Goal: Information Seeking & Learning: Learn about a topic

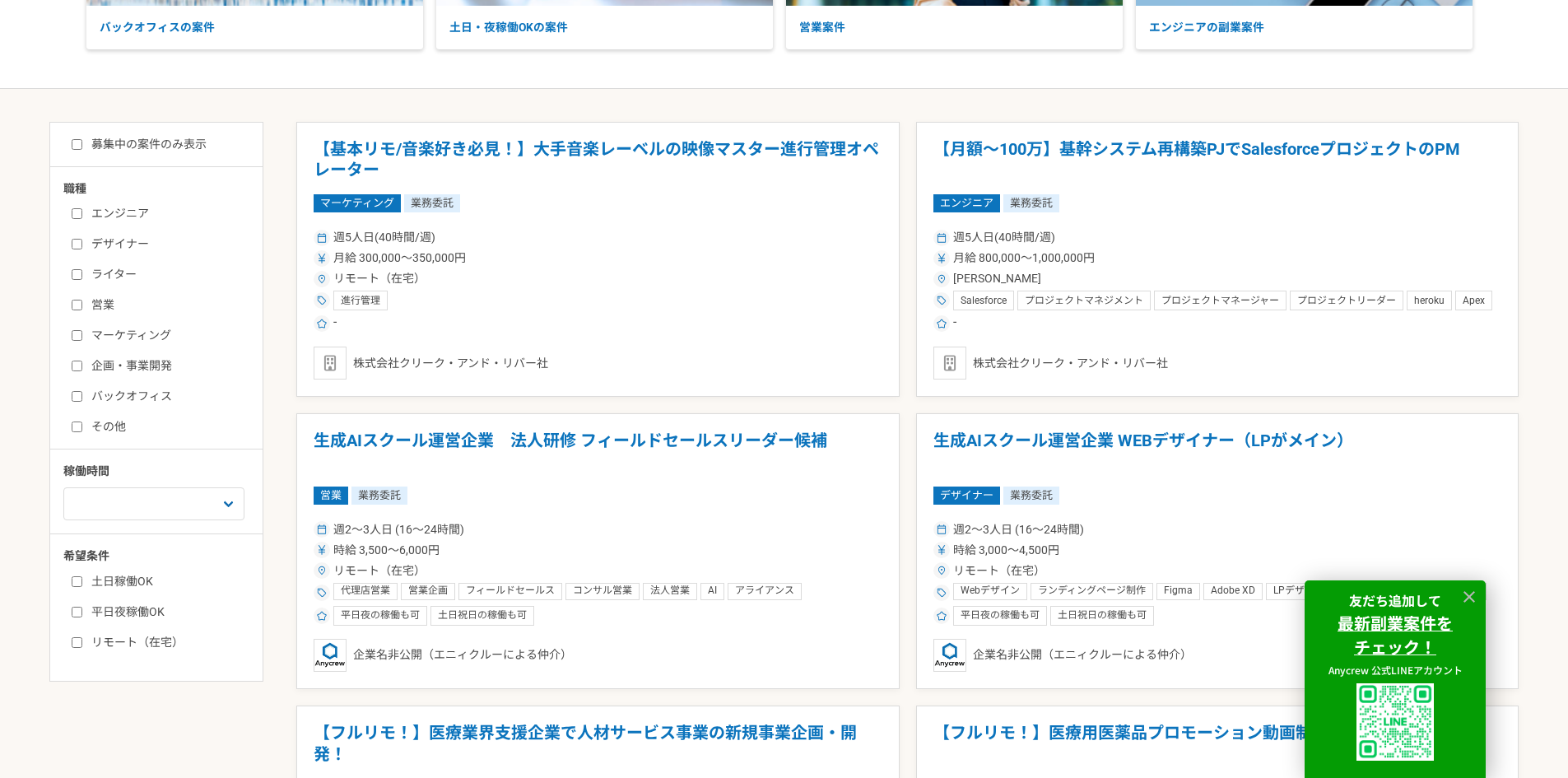
scroll to position [247, 0]
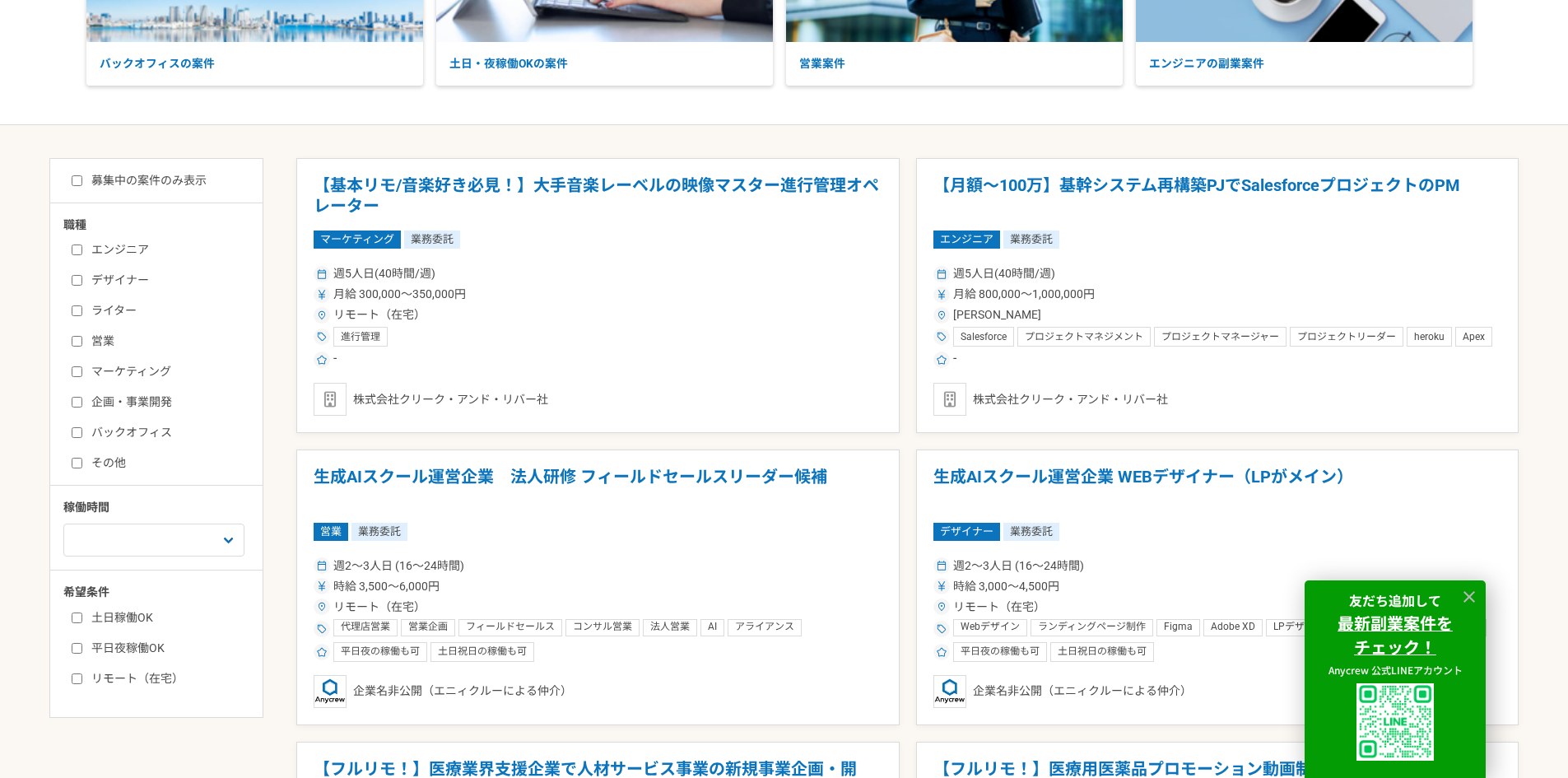
click at [172, 181] on label "募集中の案件のみ表示" at bounding box center [138, 181] width 135 height 18
click at [82, 181] on input "募集中の案件のみ表示" at bounding box center [77, 181] width 11 height 11
checkbox input "true"
click at [142, 375] on label "マーケティング" at bounding box center [166, 372] width 190 height 18
click at [82, 375] on input "マーケティング" at bounding box center [77, 371] width 11 height 11
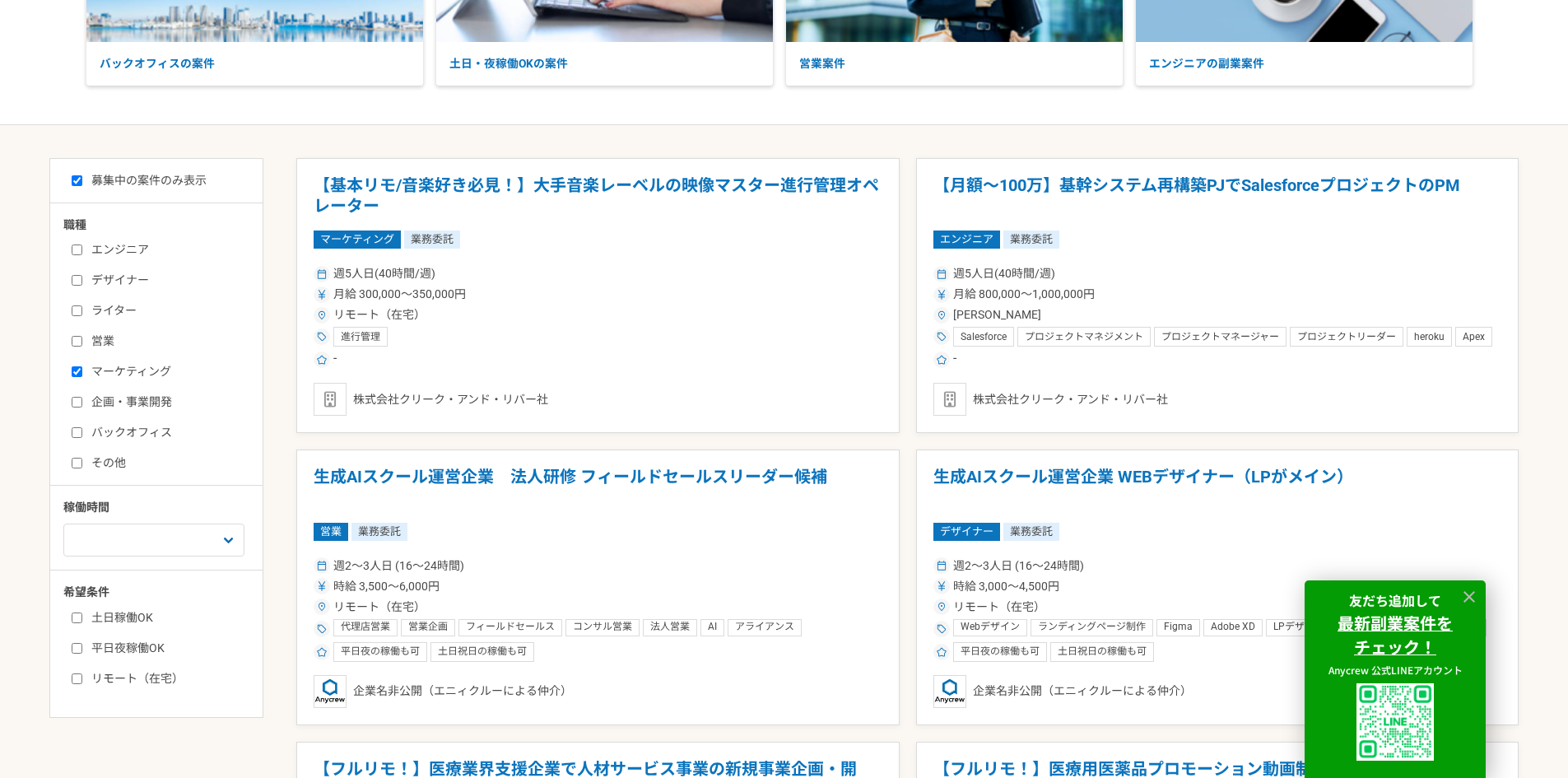
checkbox input "true"
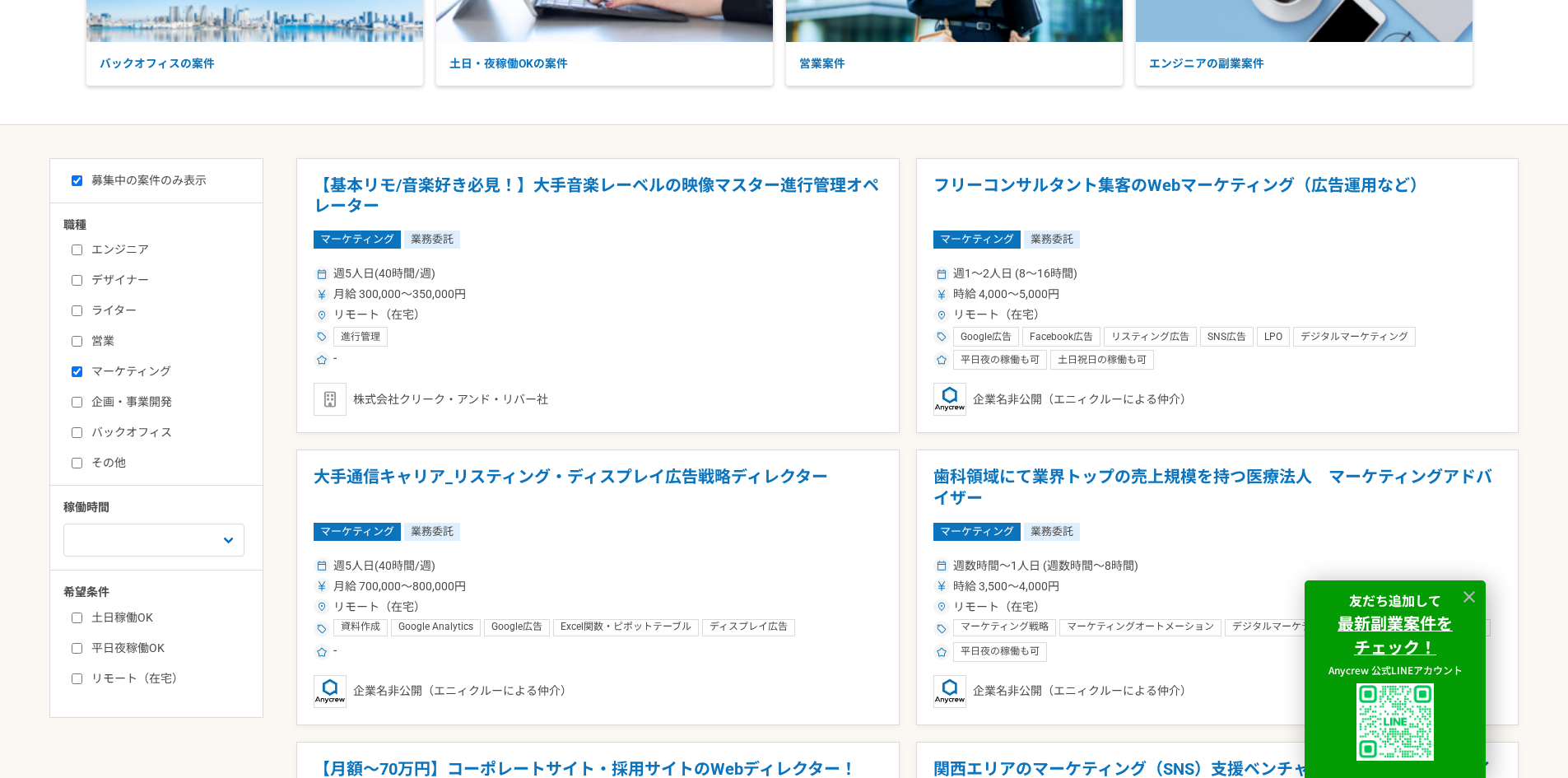
click at [123, 682] on label "リモート（在宅）" at bounding box center [166, 679] width 190 height 18
click at [82, 682] on input "リモート（在宅）" at bounding box center [77, 679] width 11 height 11
checkbox input "true"
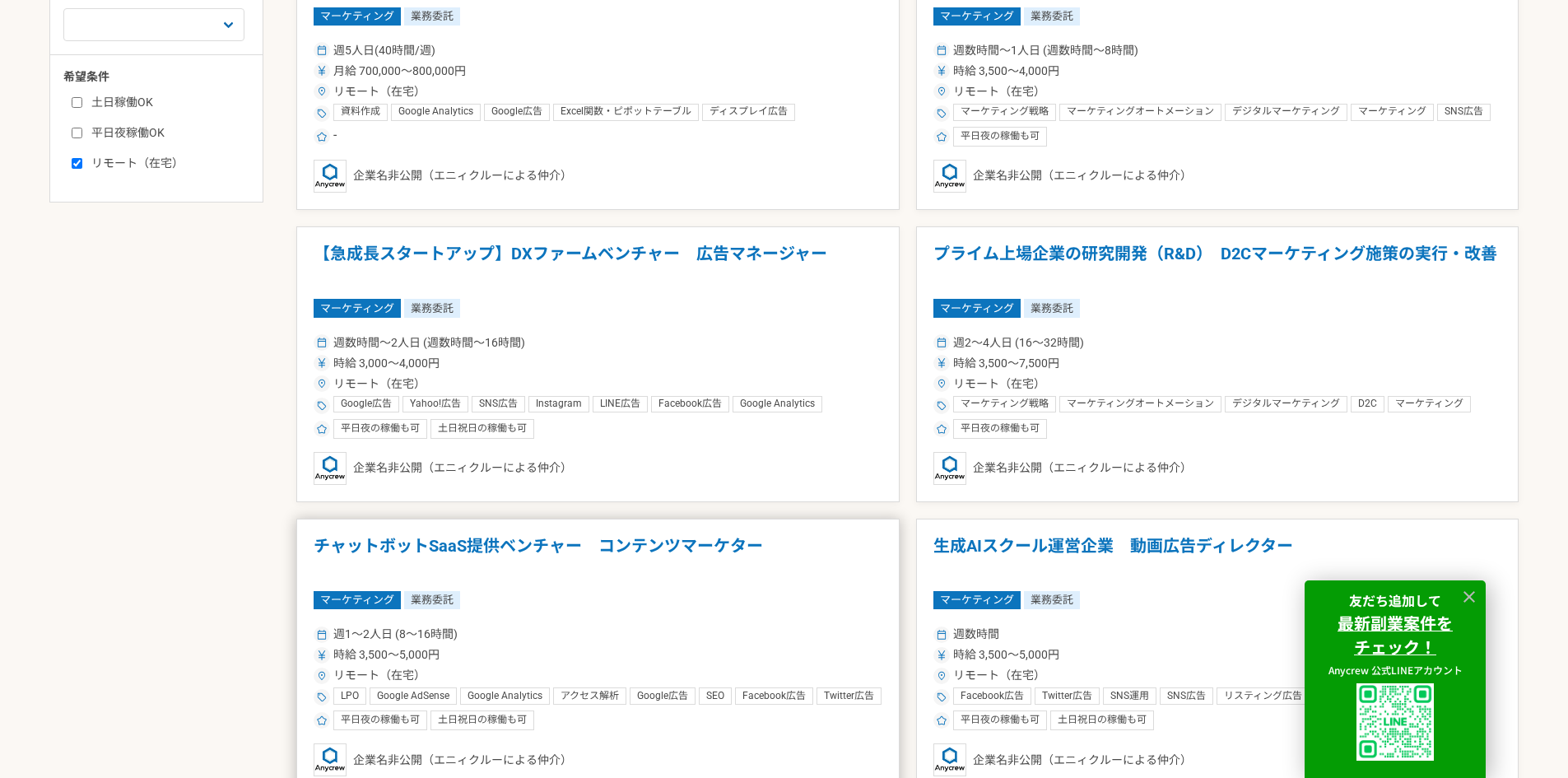
scroll to position [781, 0]
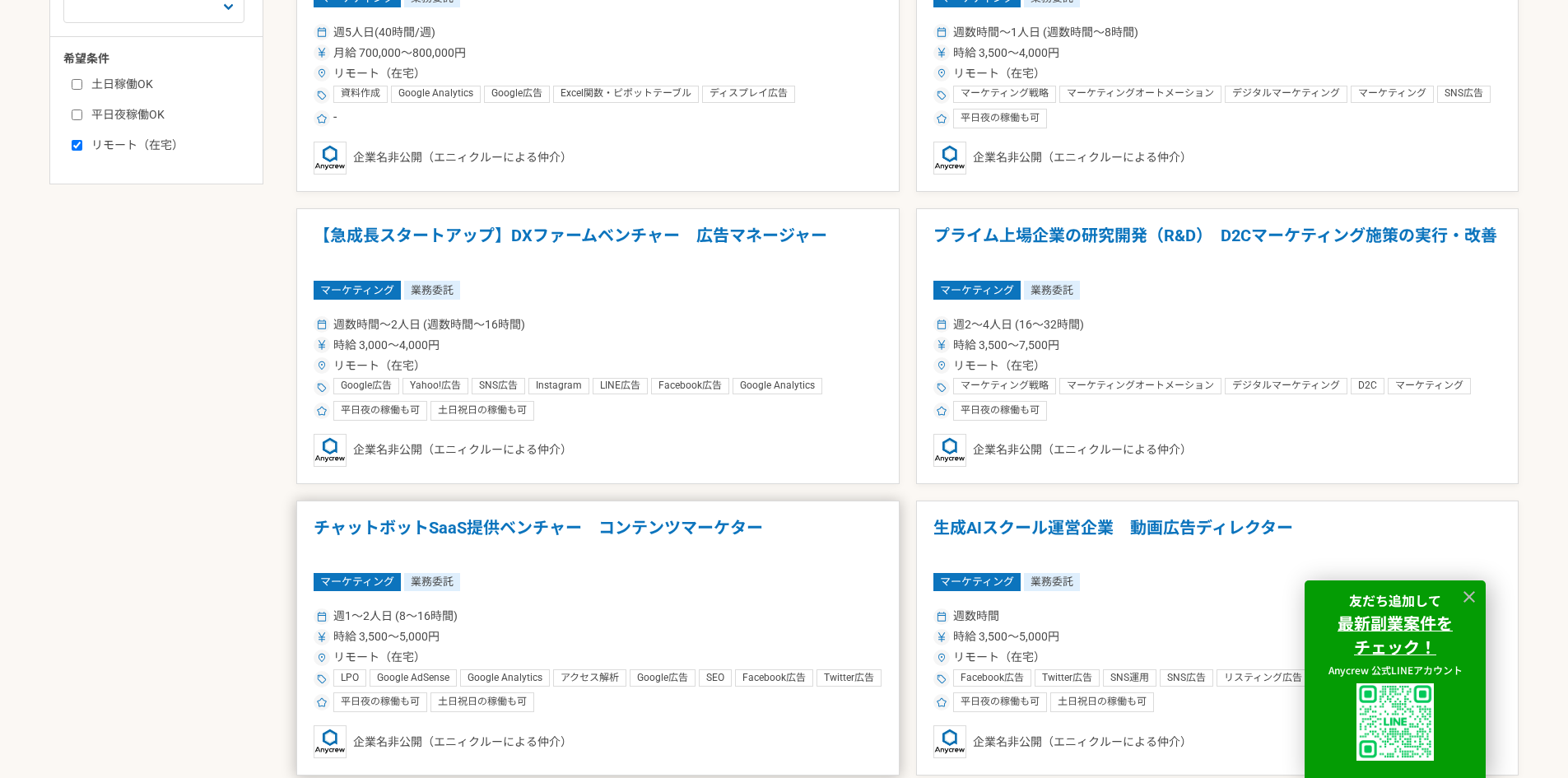
click at [730, 533] on h1 "チャットボットSaaS提供ベンチャー　コンテンツマーケター" at bounding box center [598, 539] width 569 height 42
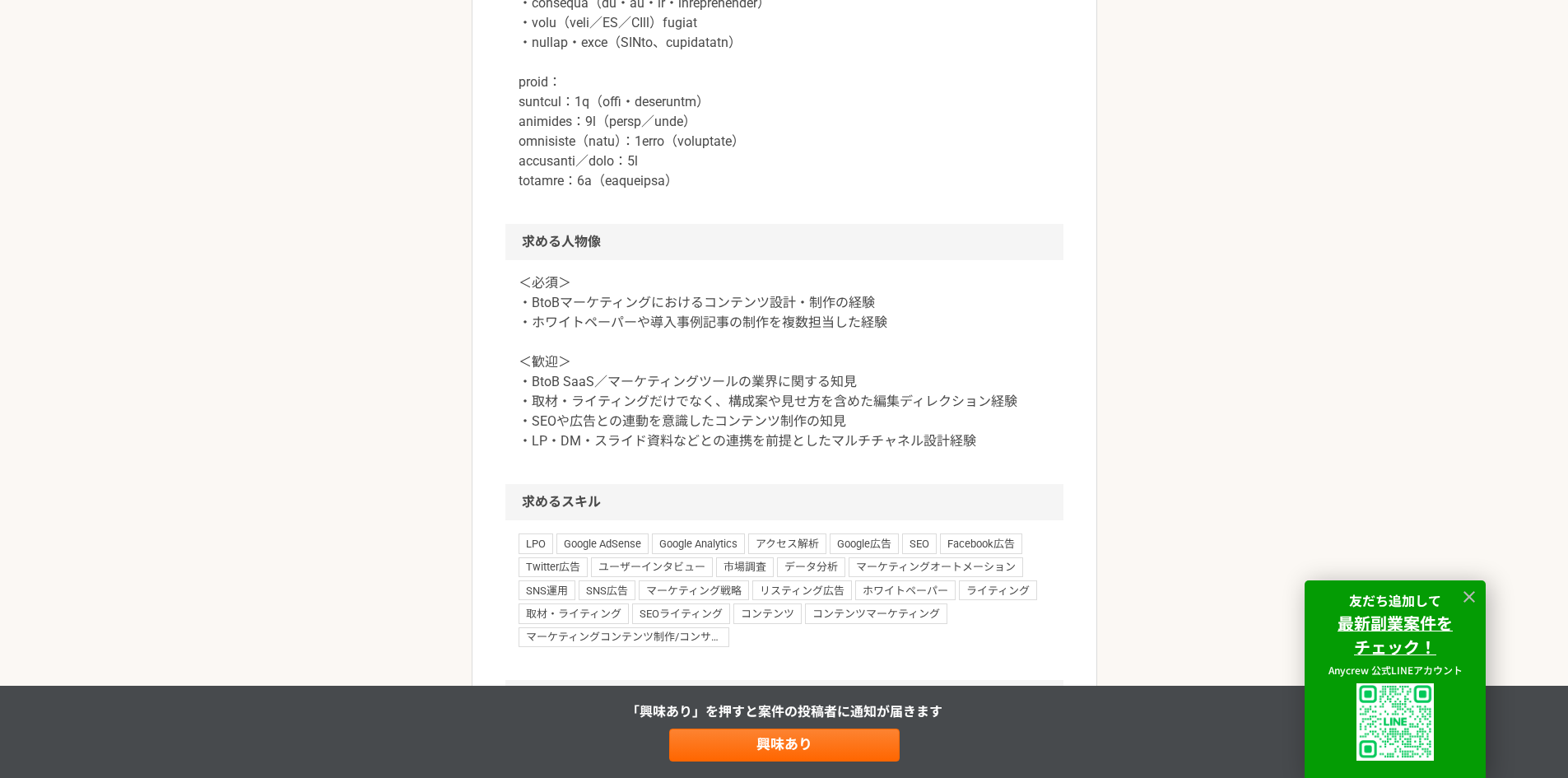
scroll to position [1070, 0]
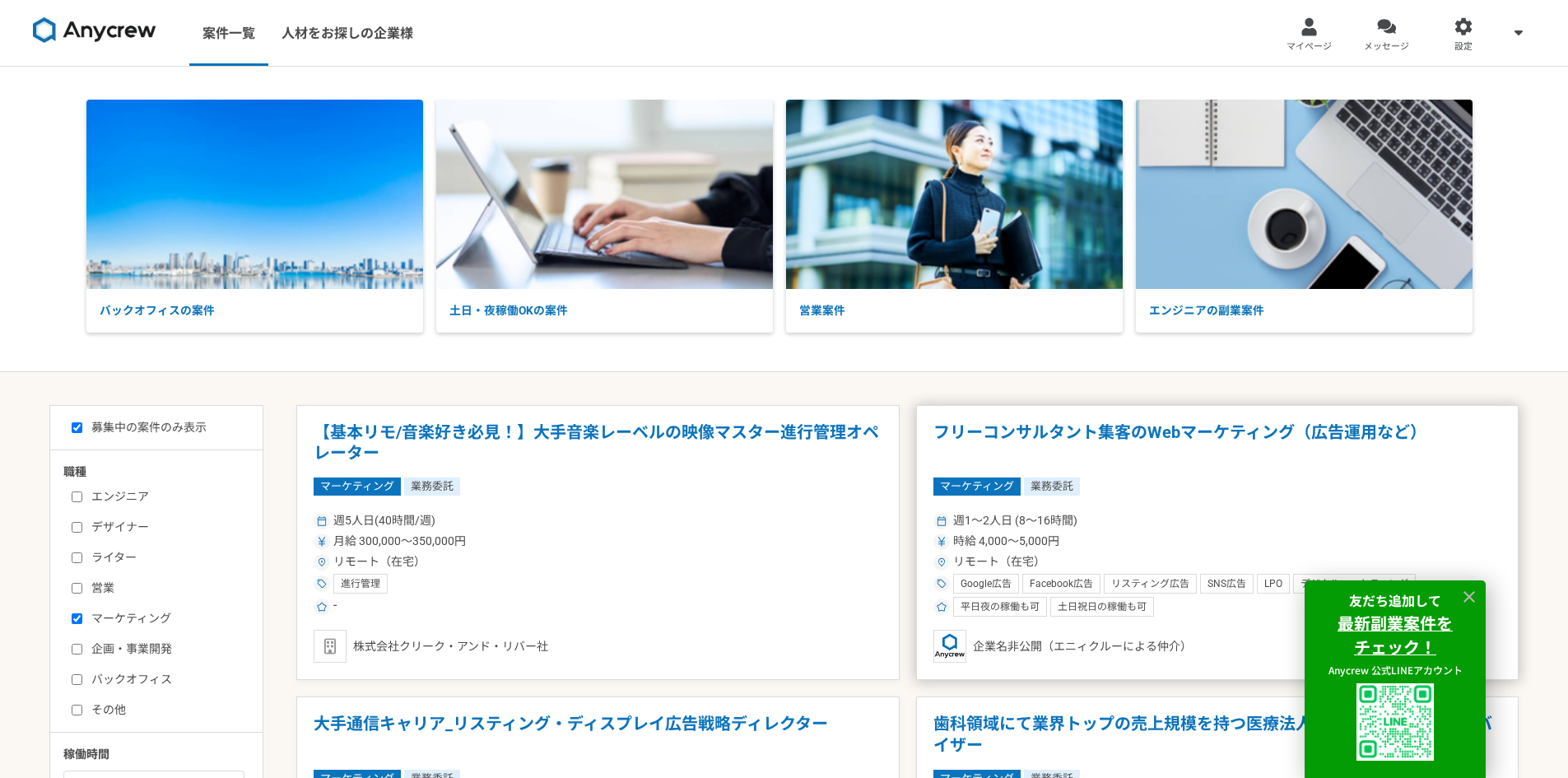
click at [1075, 438] on h1 "フリーコンサルタント集客のWebマーケティング（広告運用など）" at bounding box center [1217, 444] width 569 height 42
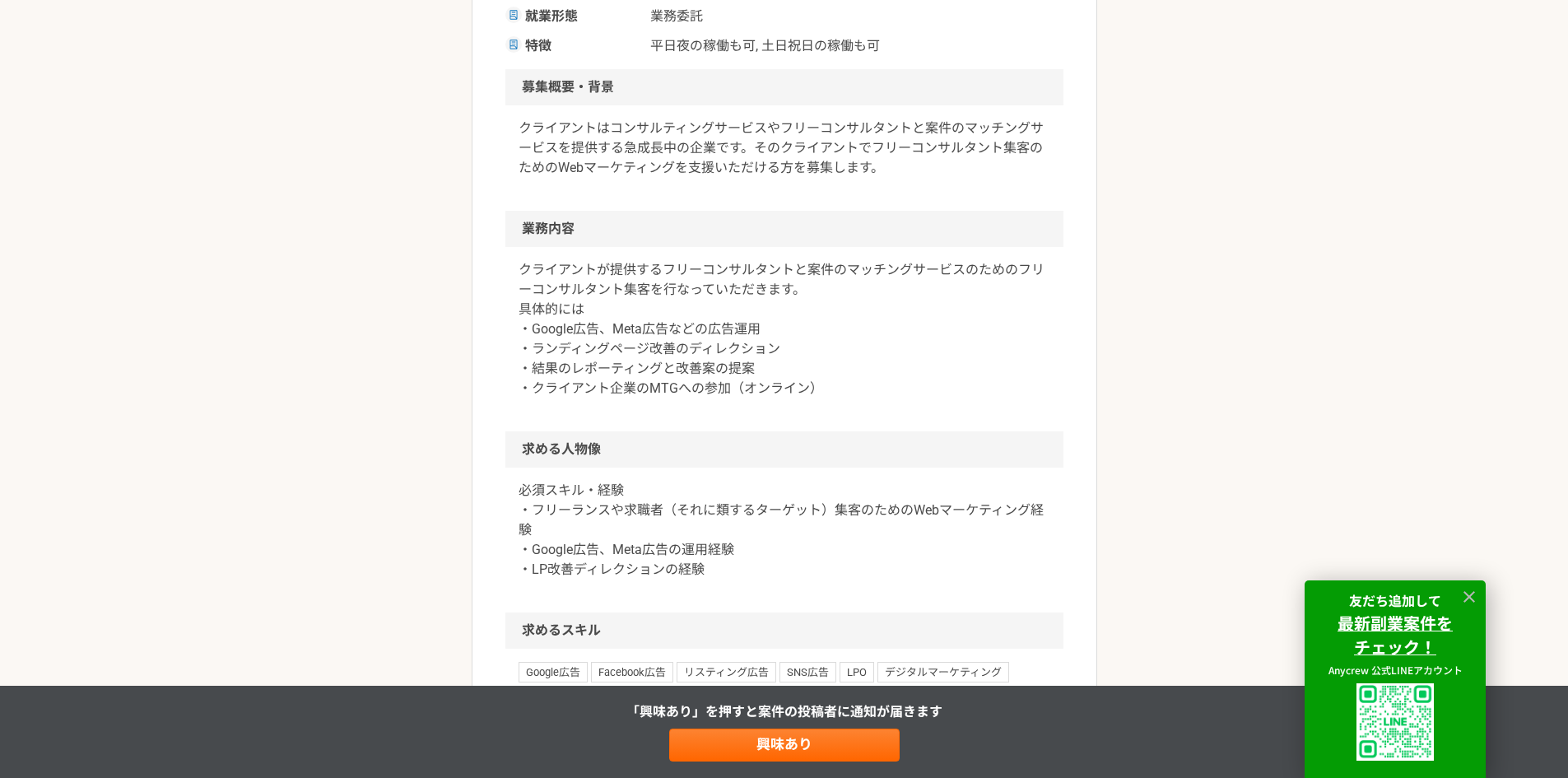
scroll to position [494, 0]
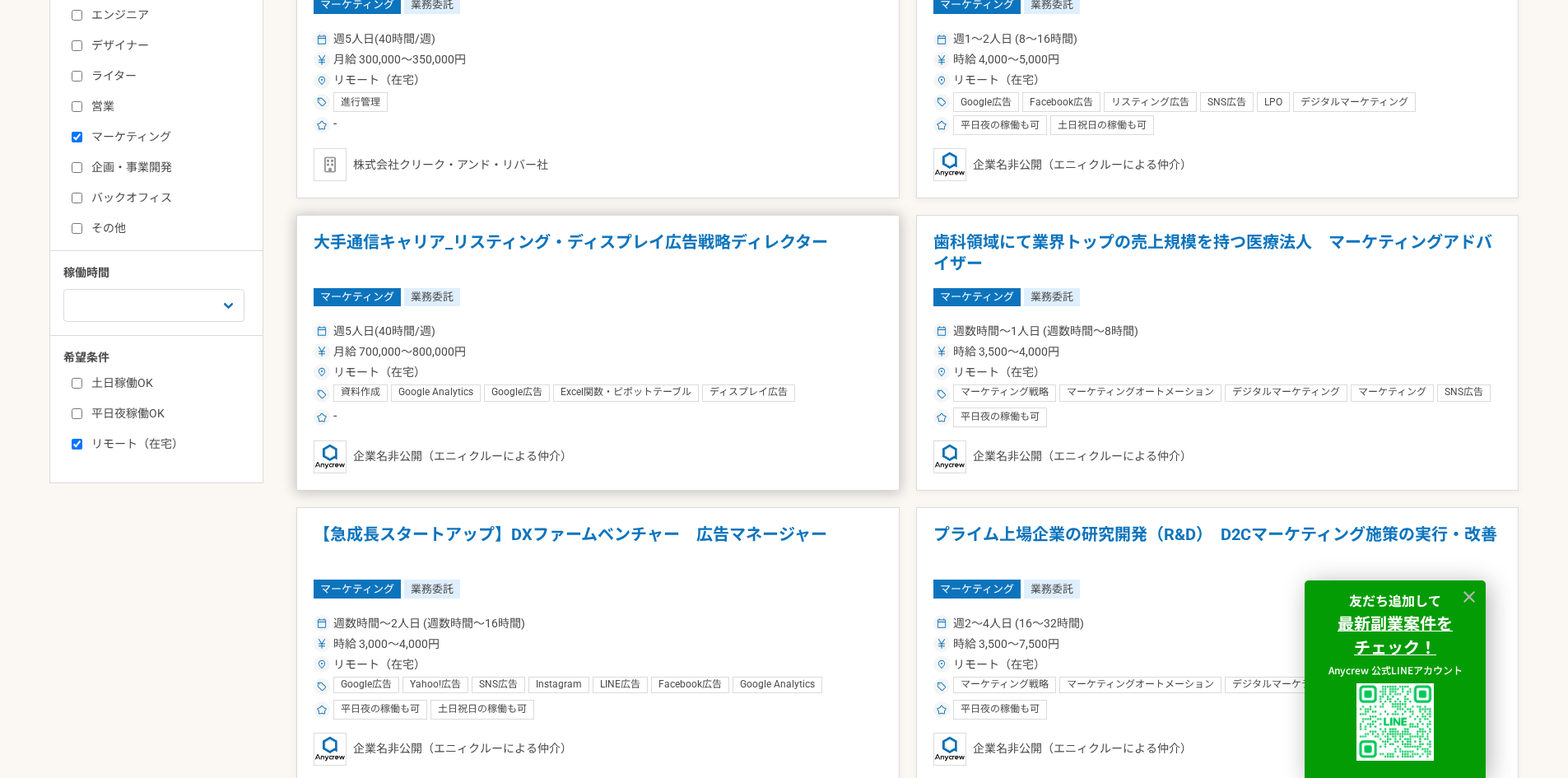
scroll to position [576, 0]
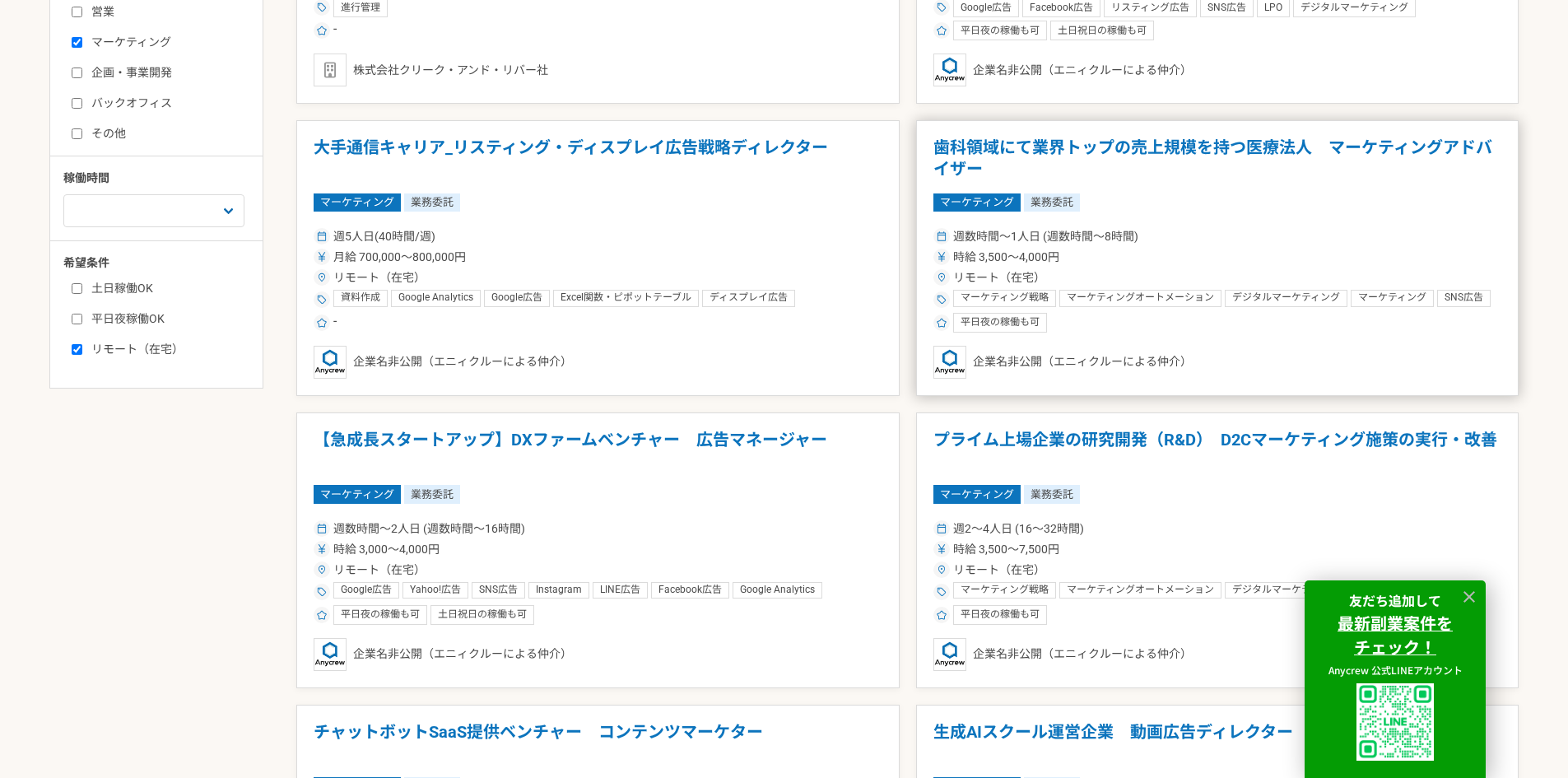
click at [1154, 176] on h1 "歯科領域にて業界トップの売上規模を持つ医療法人　マーケティングアドバイザー" at bounding box center [1217, 159] width 569 height 42
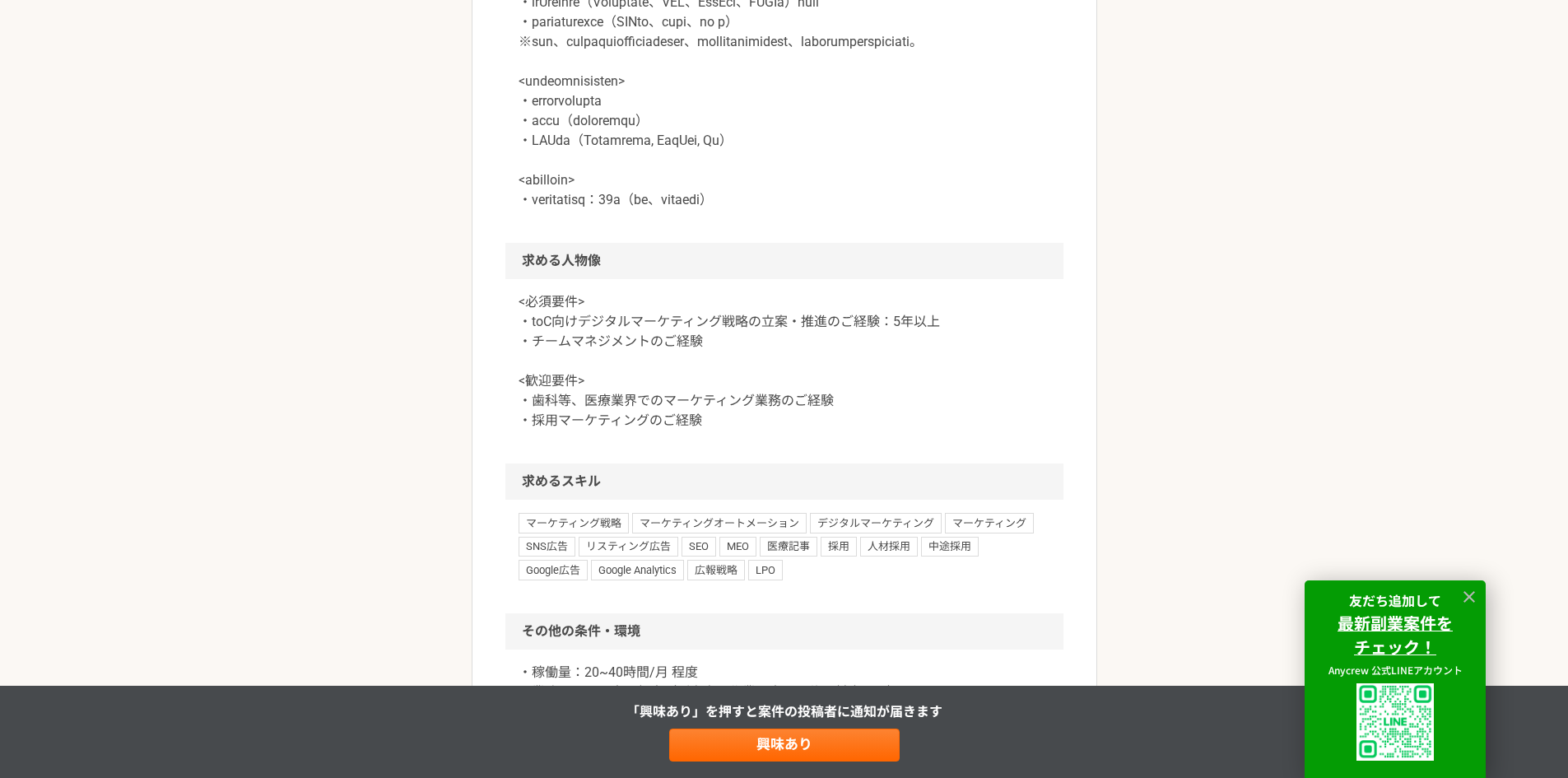
scroll to position [906, 0]
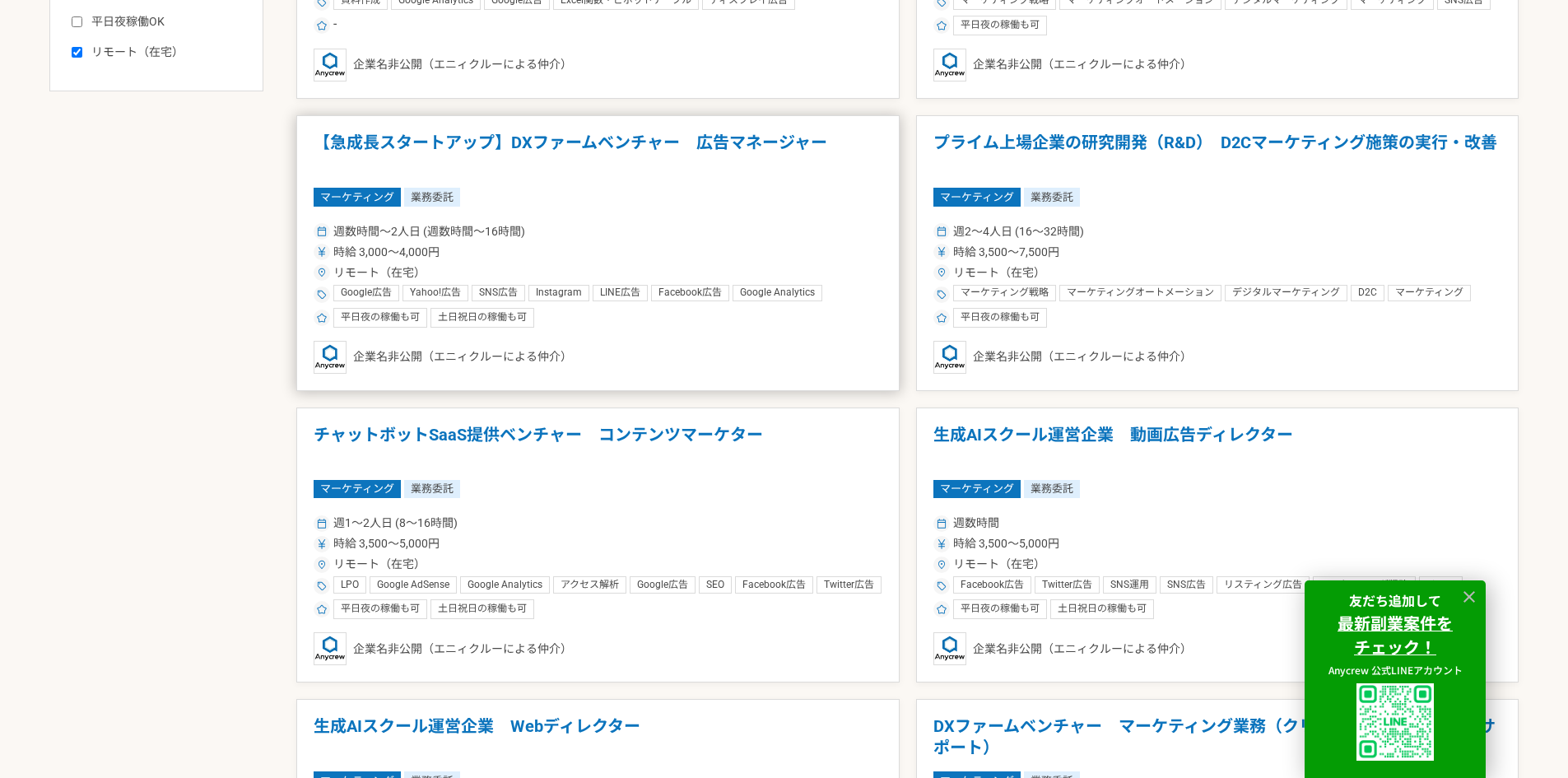
scroll to position [1070, 0]
